Goal: Navigation & Orientation: Find specific page/section

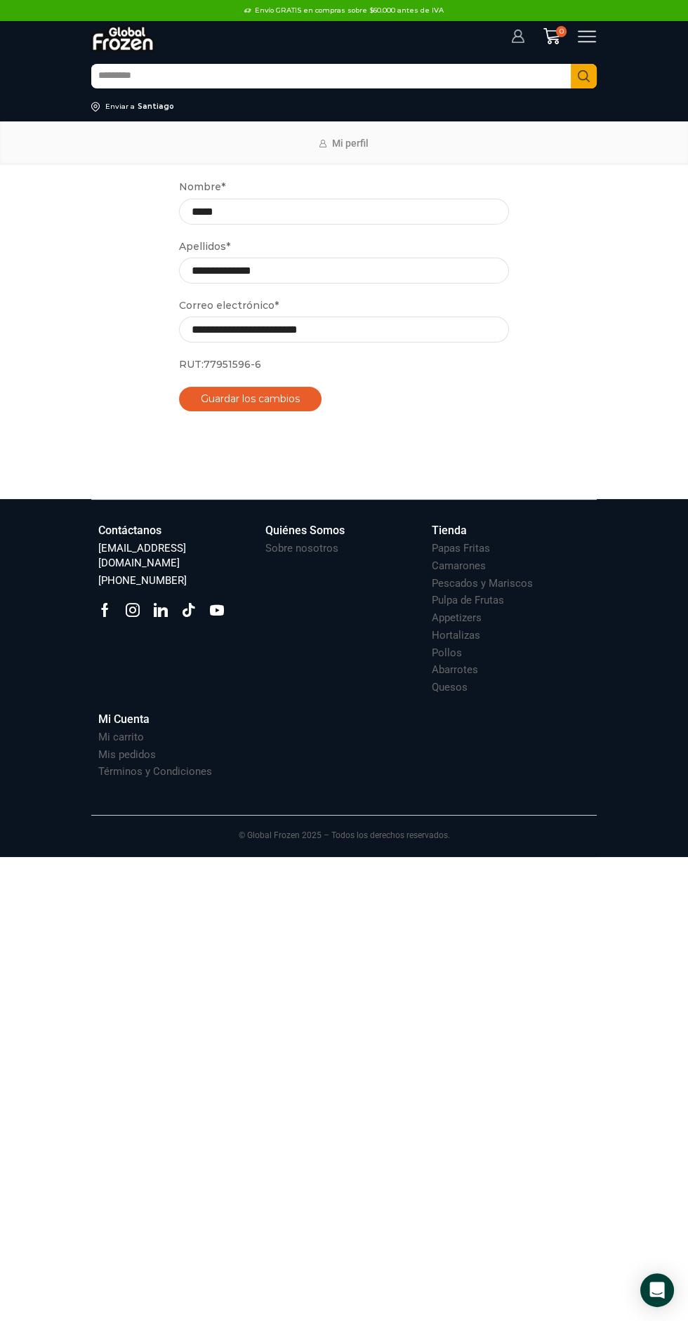
click at [516, 36] on icon at bounding box center [518, 36] width 13 height 14
click at [590, 37] on icon at bounding box center [587, 36] width 19 height 19
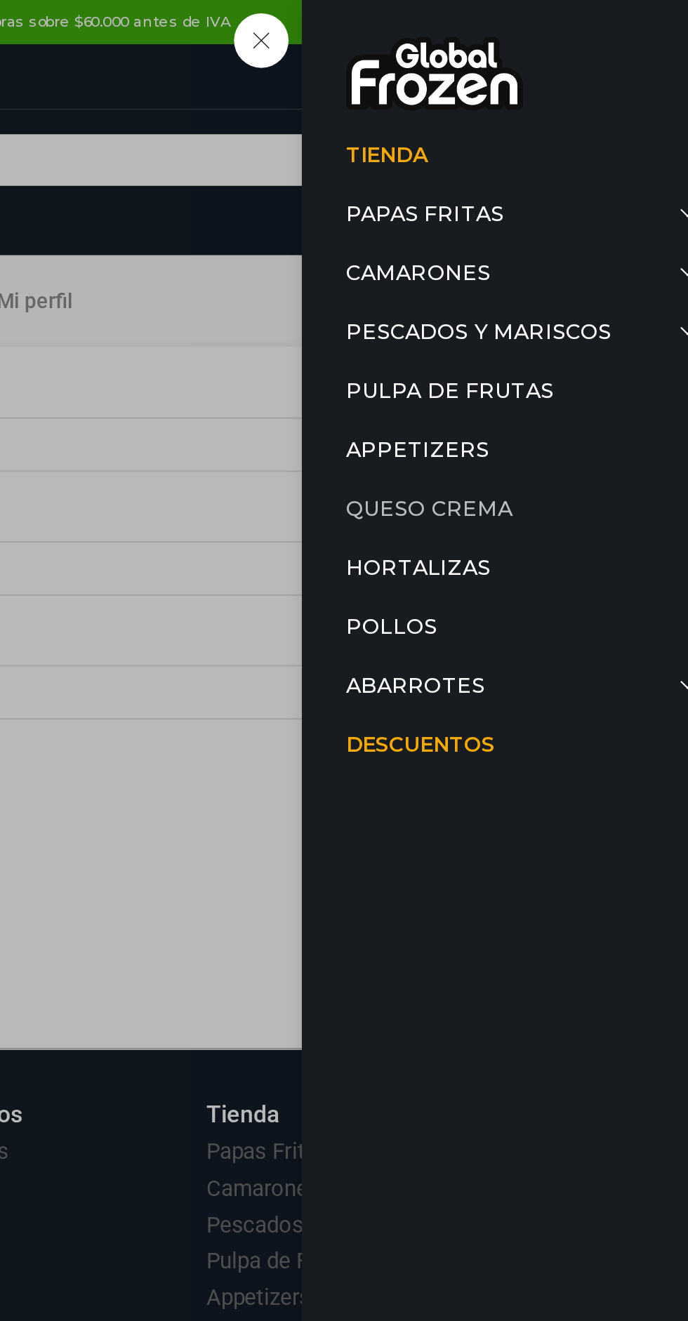
click at [574, 244] on link "Queso Crema" at bounding box center [583, 242] width 169 height 28
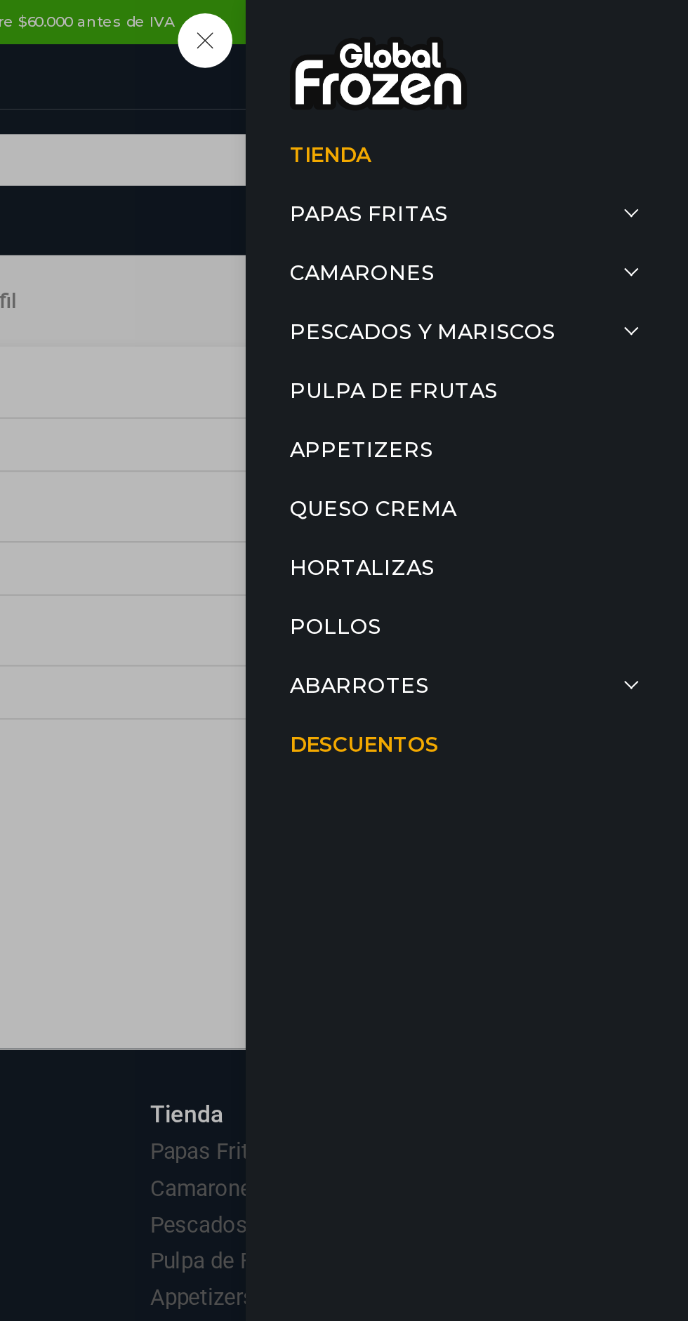
click at [578, 27] on div "Tienda Papas Fritas Papas Bastón Papas Especiales Camarones Camarones Crudos Pe…" at bounding box center [587, 36] width 19 height 19
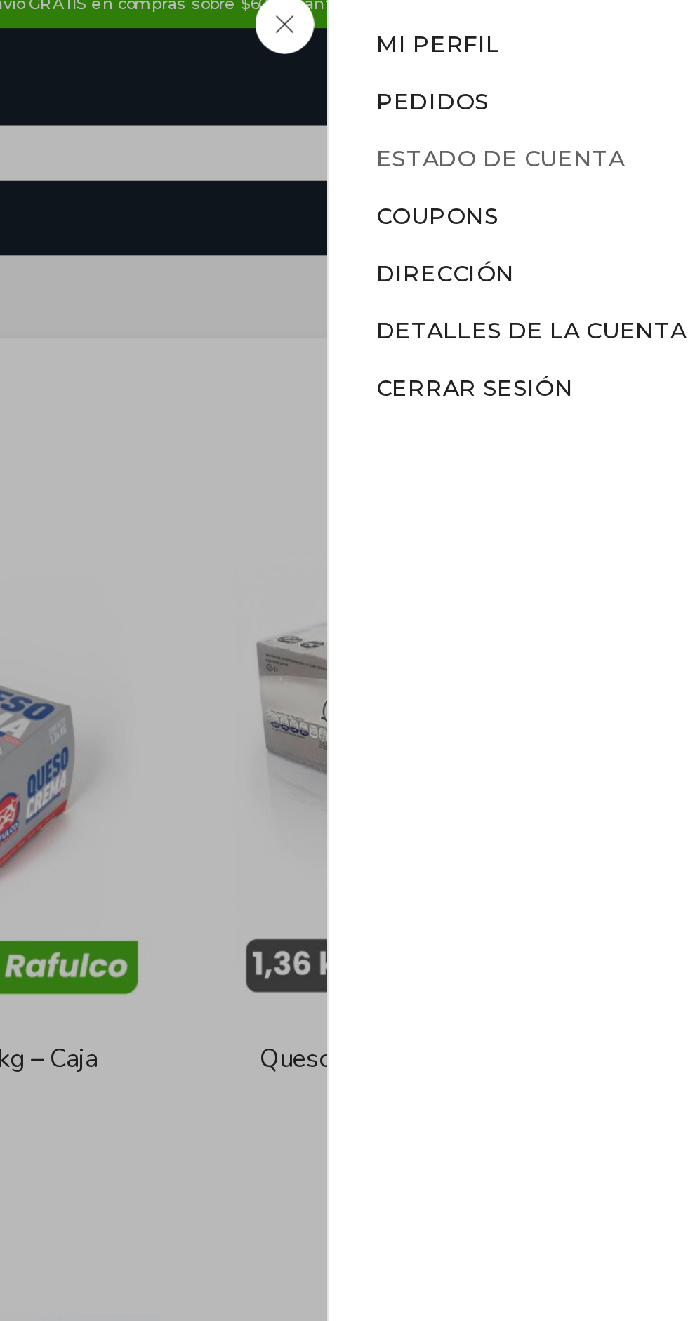
click at [522, 79] on link "Estado de Cuenta" at bounding box center [484, 78] width 110 height 13
